Goal: Task Accomplishment & Management: Use online tool/utility

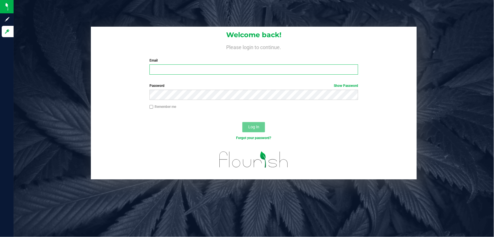
click at [178, 71] on input "Email" at bounding box center [254, 69] width 209 height 10
type input "athames@liveparallel.com"
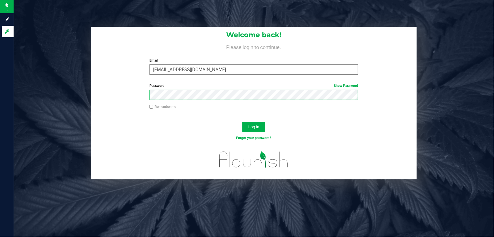
click at [243, 122] on button "Log In" at bounding box center [254, 127] width 23 height 10
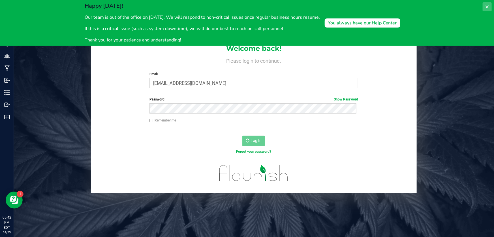
click at [485, 7] on icon at bounding box center [487, 7] width 5 height 5
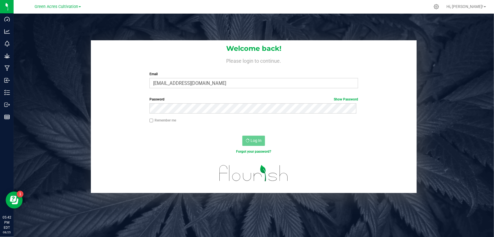
click at [80, 5] on link "Green Acres Cultivation" at bounding box center [58, 6] width 46 height 5
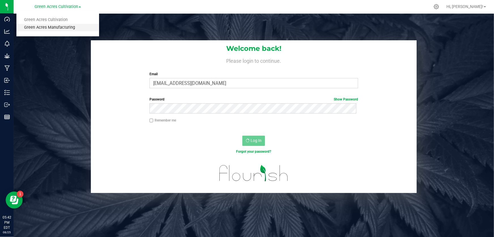
click at [68, 29] on link "Green Acres Manufacturing" at bounding box center [57, 28] width 83 height 8
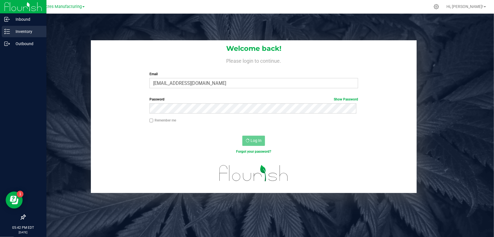
click at [16, 31] on p "Inventory" at bounding box center [27, 31] width 34 height 7
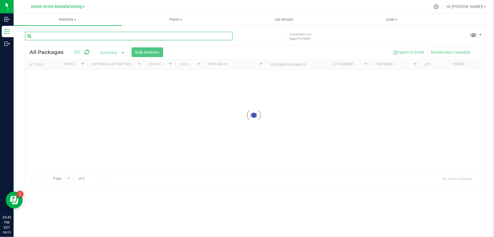
click at [94, 35] on input "text" at bounding box center [129, 36] width 208 height 9
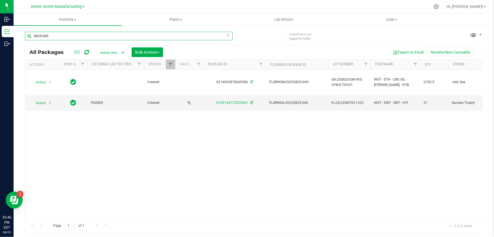
type input "0825-045"
